Goal: Find specific page/section: Find specific page/section

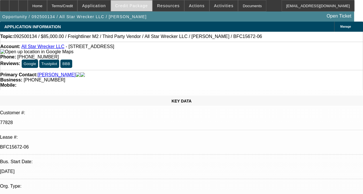
select select "0"
select select "2"
select select "0"
select select "2"
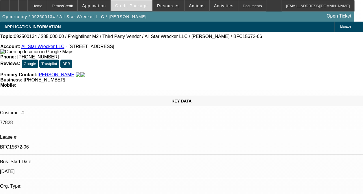
select select "0"
select select "2"
select select "0"
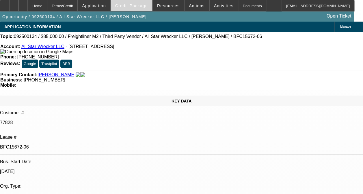
select select "0"
select select "1"
select select "2"
select select "6"
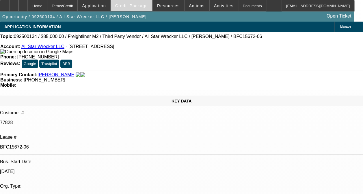
select select "1"
select select "2"
select select "6"
select select "1"
select select "2"
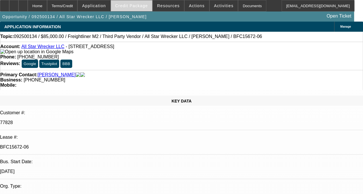
select select "6"
select select "1"
select select "6"
click at [133, 5] on span "Credit Package" at bounding box center [131, 5] width 33 height 5
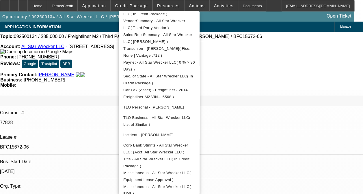
scroll to position [169, 0]
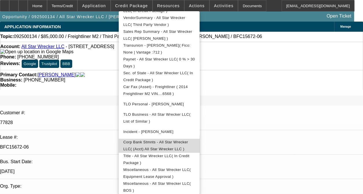
click at [186, 141] on span "Corp Bank Stmnts - All Star Wrecker LLC( (Acct) All Star Wrecker LLC )" at bounding box center [155, 145] width 65 height 11
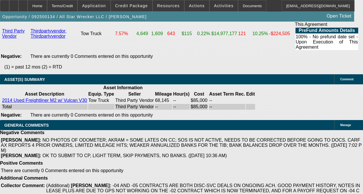
scroll to position [1444, 0]
